Goal: Task Accomplishment & Management: Use online tool/utility

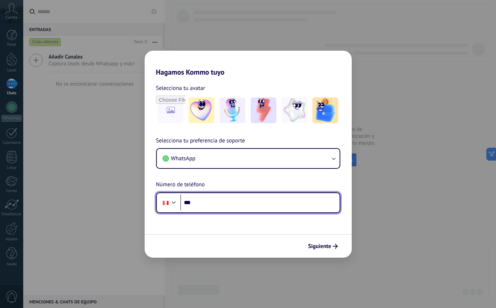
click at [213, 202] on input "***" at bounding box center [259, 202] width 159 height 16
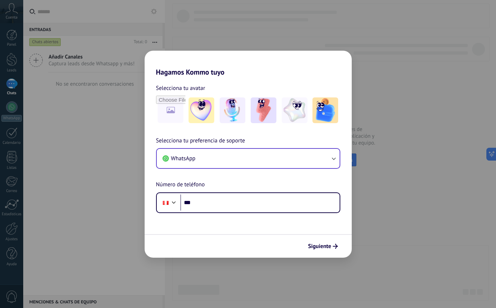
click at [323, 162] on button "WhatsApp" at bounding box center [248, 158] width 183 height 19
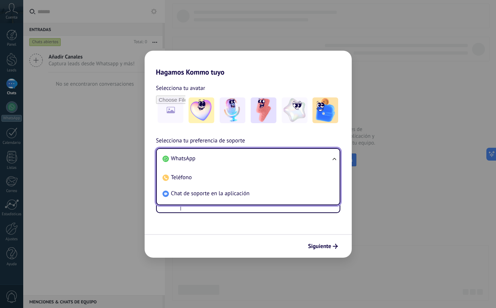
click at [329, 155] on li "WhatsApp" at bounding box center [247, 159] width 174 height 16
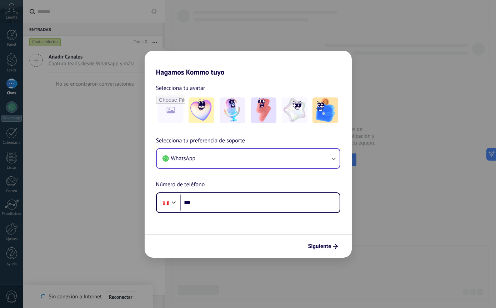
click at [115, 123] on div "Hagamos Kommo tuyo Selecciona tu avatar Selecciona tu preferencia de soporte Wh…" at bounding box center [248, 154] width 496 height 308
click at [109, 177] on div "Hagamos Kommo tuyo Selecciona tu avatar Selecciona tu preferencia de soporte Wh…" at bounding box center [248, 154] width 496 height 308
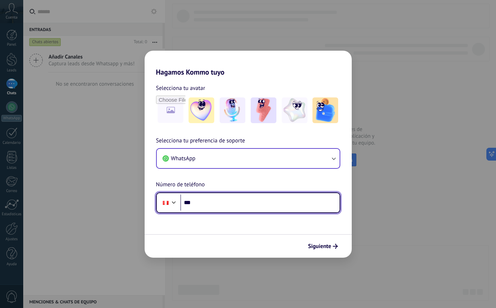
click at [247, 202] on input "***" at bounding box center [259, 202] width 159 height 16
type input "**********"
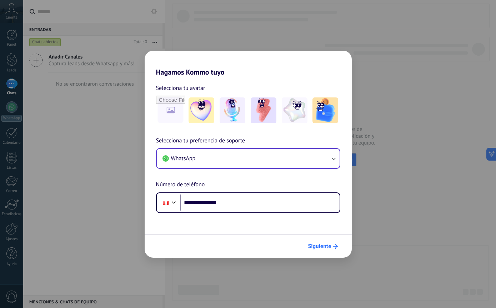
click at [324, 248] on span "Siguiente" at bounding box center [319, 246] width 23 height 5
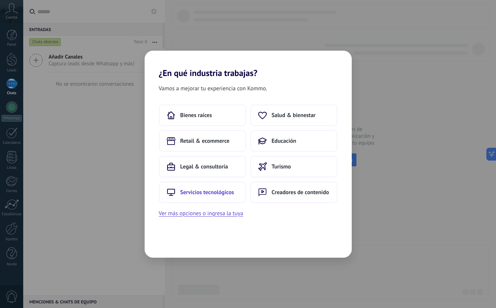
click at [198, 190] on span "Servicios tecnológicos" at bounding box center [207, 192] width 54 height 7
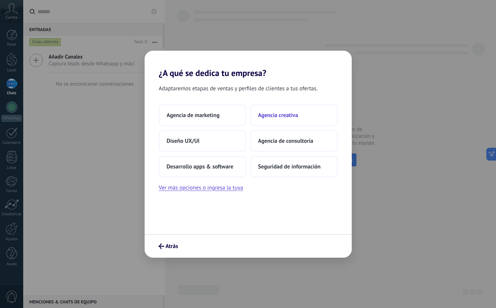
click at [275, 117] on span "Agencia creativa" at bounding box center [278, 115] width 40 height 7
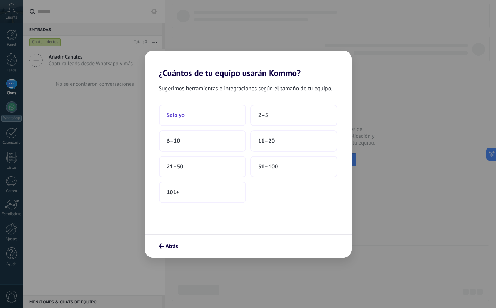
click at [216, 115] on button "Solo yo" at bounding box center [202, 115] width 87 height 21
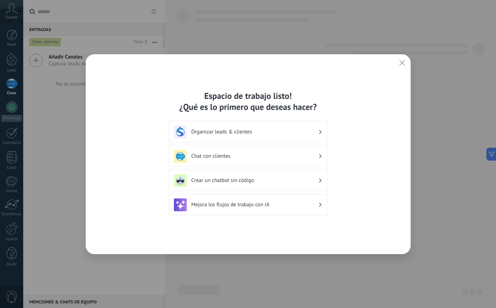
click at [248, 134] on h3 "Organizar leads & clientes" at bounding box center [254, 131] width 127 height 7
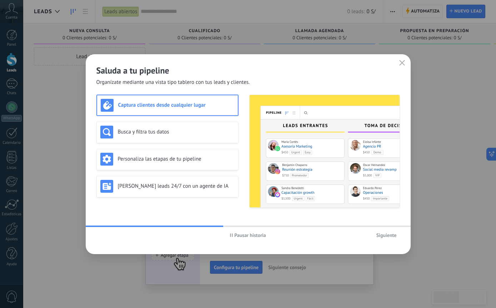
click at [385, 237] on span "Siguiente" at bounding box center [386, 235] width 20 height 5
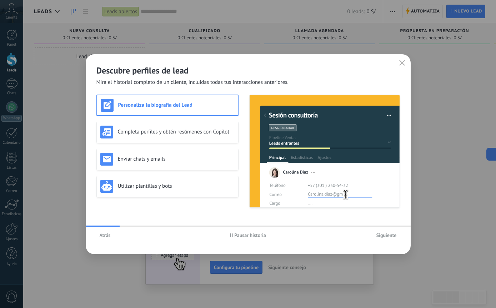
click at [385, 237] on span "Siguiente" at bounding box center [386, 235] width 20 height 5
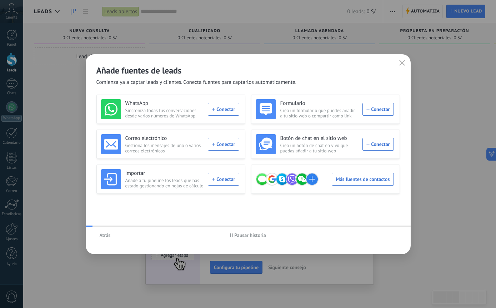
click at [385, 237] on div "Atrás Pausar historia" at bounding box center [248, 235] width 325 height 16
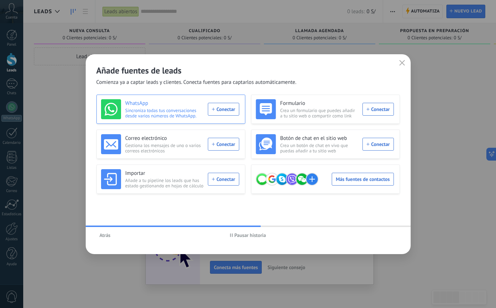
click at [232, 111] on div "WhatsApp Sincroniza todas tus conversaciones desde varios números de WhatsApp. …" at bounding box center [170, 109] width 138 height 20
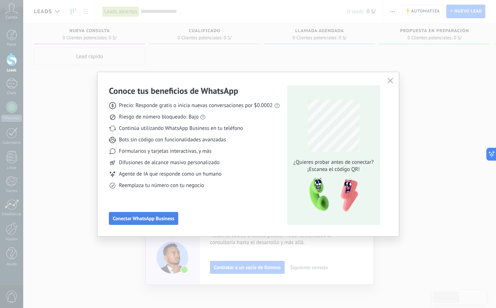
click at [159, 222] on button "Conectar WhatsApp Business" at bounding box center [143, 218] width 69 height 13
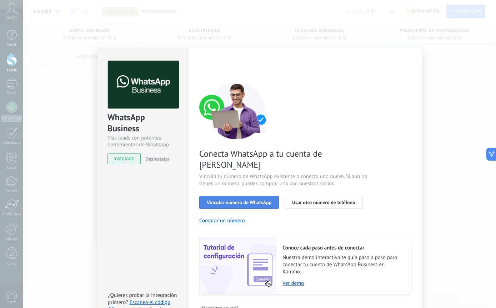
click at [250, 200] on span "Vincular número de WhatsApp" at bounding box center [239, 202] width 65 height 5
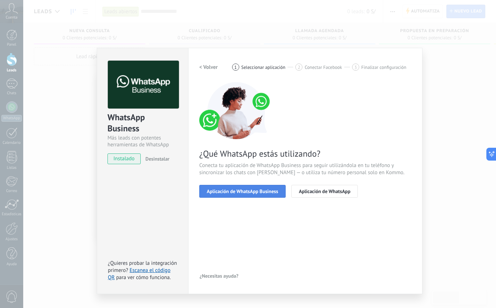
click at [267, 194] on span "Aplicación de WhatsApp Business" at bounding box center [242, 191] width 71 height 5
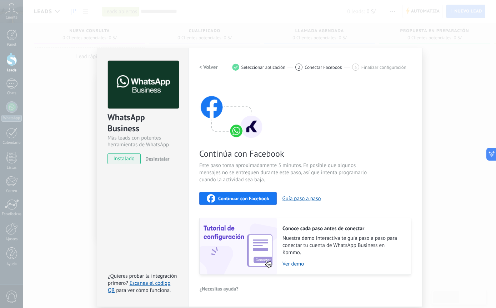
click at [252, 198] on span "Continuar con Facebook" at bounding box center [243, 198] width 51 height 5
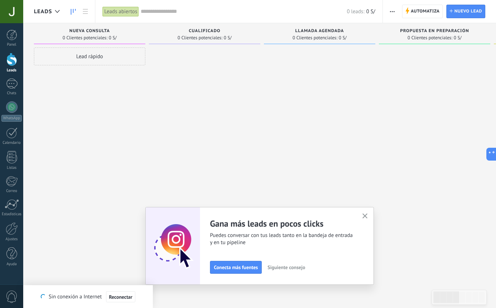
click at [368, 214] on button "button" at bounding box center [364, 217] width 9 height 10
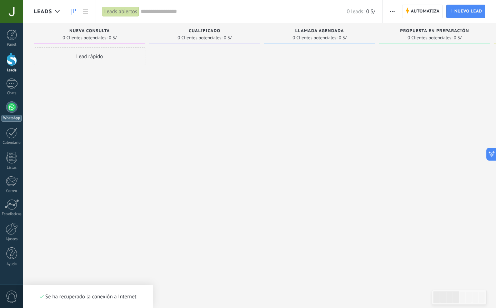
click at [15, 108] on div at bounding box center [11, 106] width 11 height 11
